Goal: Task Accomplishment & Management: Use online tool/utility

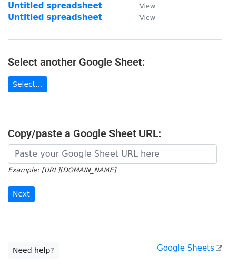
scroll to position [105, 0]
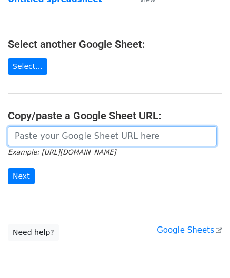
click at [58, 140] on input "url" at bounding box center [112, 136] width 209 height 20
paste input "[URL][DOMAIN_NAME]"
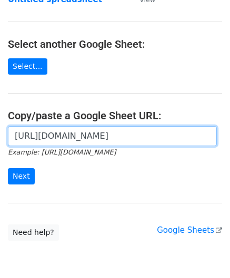
scroll to position [0, 226]
type input "[URL][DOMAIN_NAME]"
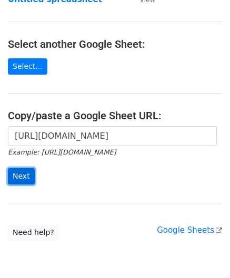
click at [18, 172] on input "Next" at bounding box center [21, 176] width 27 height 16
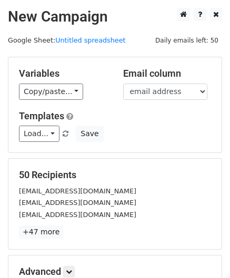
scroll to position [128, 0]
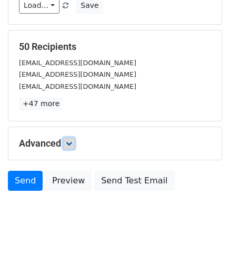
click at [69, 140] on icon at bounding box center [69, 143] width 6 height 6
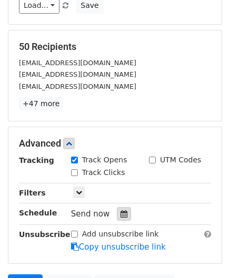
click at [120, 211] on icon at bounding box center [123, 213] width 7 height 7
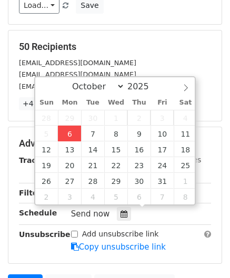
type input "2025-10-06 12:00"
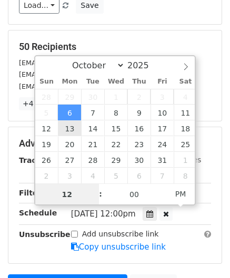
paste input "Hour"
type input "2"
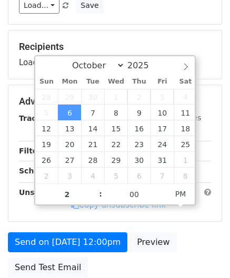
type input "2025-10-06 14:00"
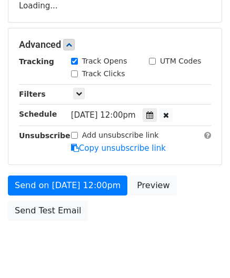
scroll to position [187, 0]
